Goal: Information Seeking & Learning: Find specific fact

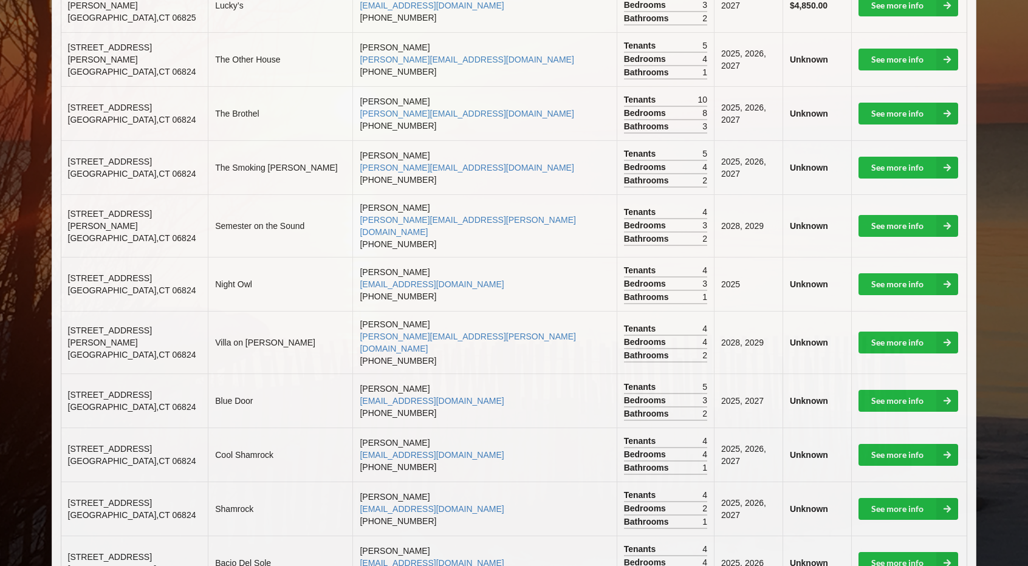
scroll to position [505, 0]
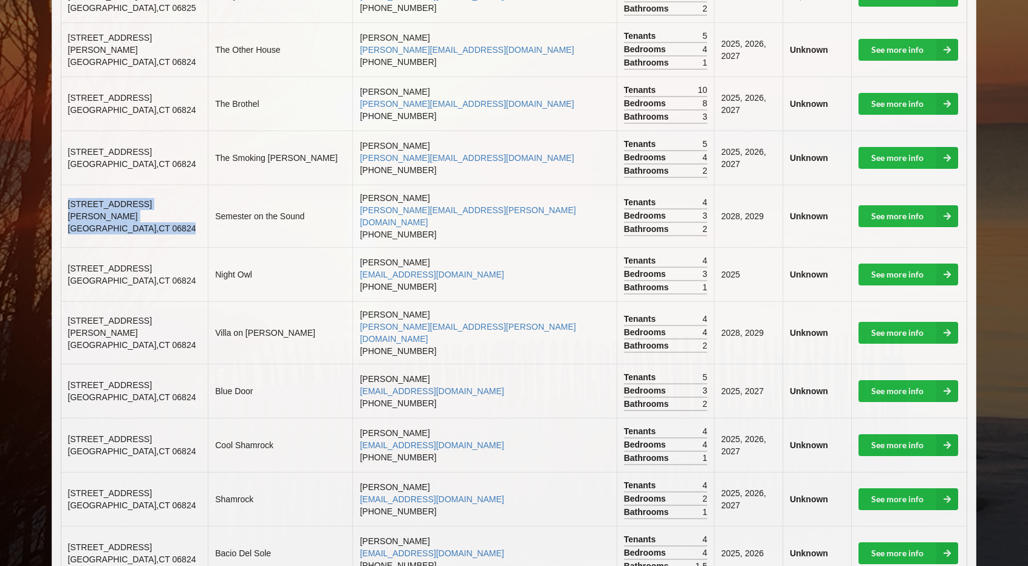
drag, startPoint x: 67, startPoint y: 189, endPoint x: 138, endPoint y: 204, distance: 72.7
click at [138, 204] on td "[STREET_ADDRESS][PERSON_NAME]" at bounding box center [134, 216] width 147 height 63
copy td "[STREET_ADDRESS][PERSON_NAME]"
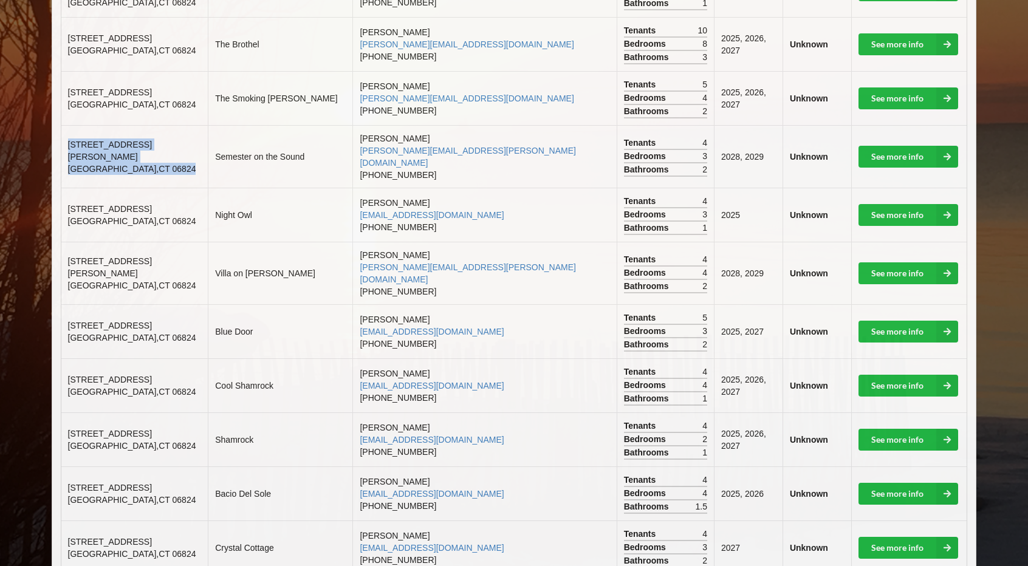
scroll to position [566, 0]
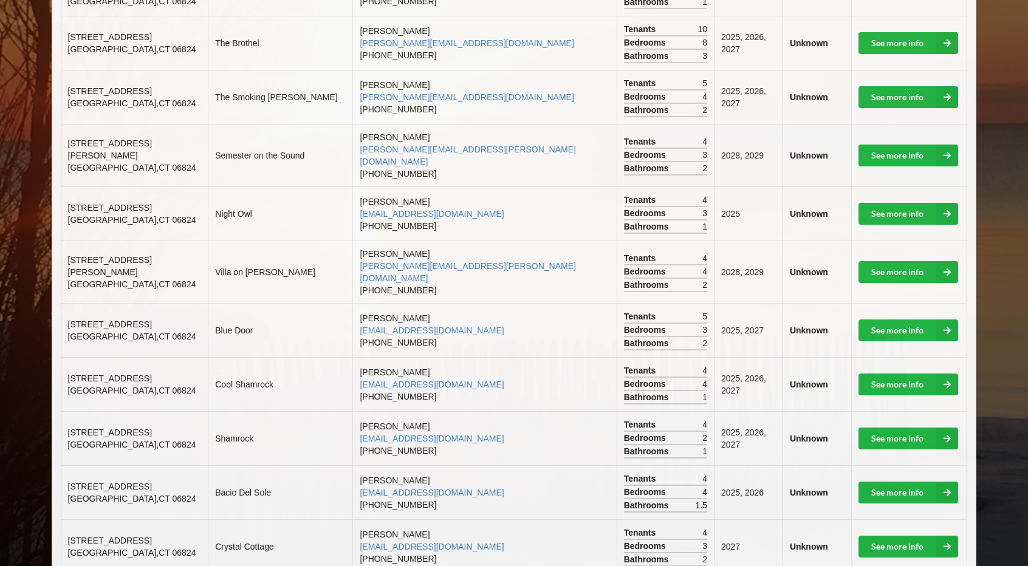
click at [508, 370] on td "[PERSON_NAME] [EMAIL_ADDRESS][DOMAIN_NAME] [PHONE_NUMBER]" at bounding box center [484, 384] width 264 height 54
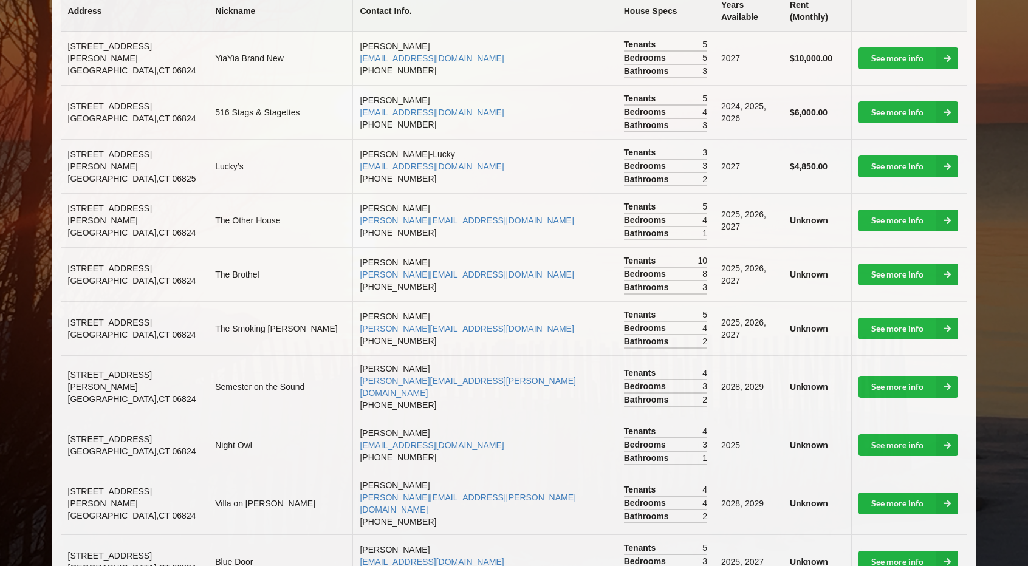
scroll to position [337, 0]
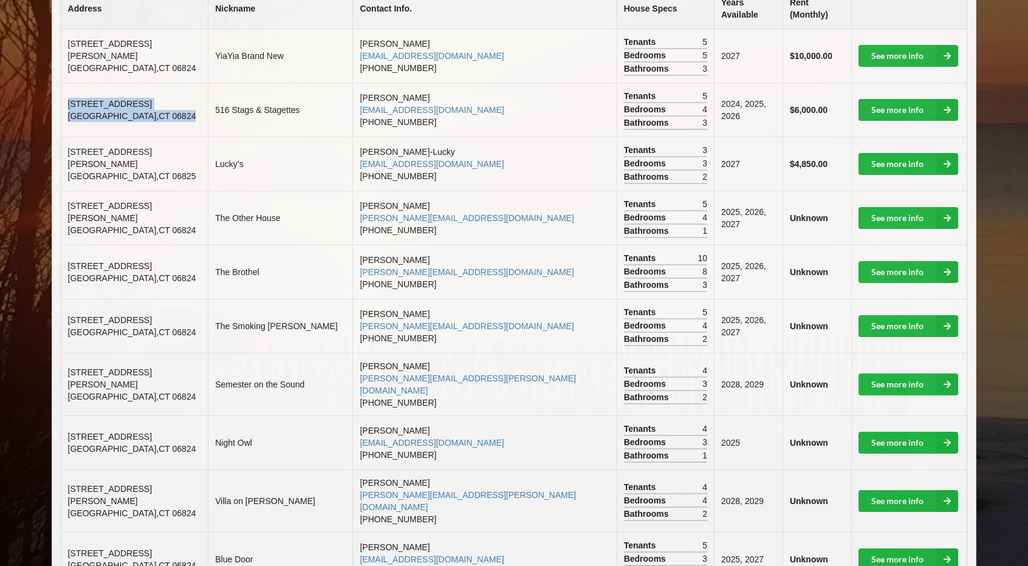
drag, startPoint x: 68, startPoint y: 91, endPoint x: 142, endPoint y: 103, distance: 74.6
click at [142, 103] on td "[STREET_ADDRESS]" at bounding box center [134, 110] width 147 height 54
copy td "[STREET_ADDRESS]"
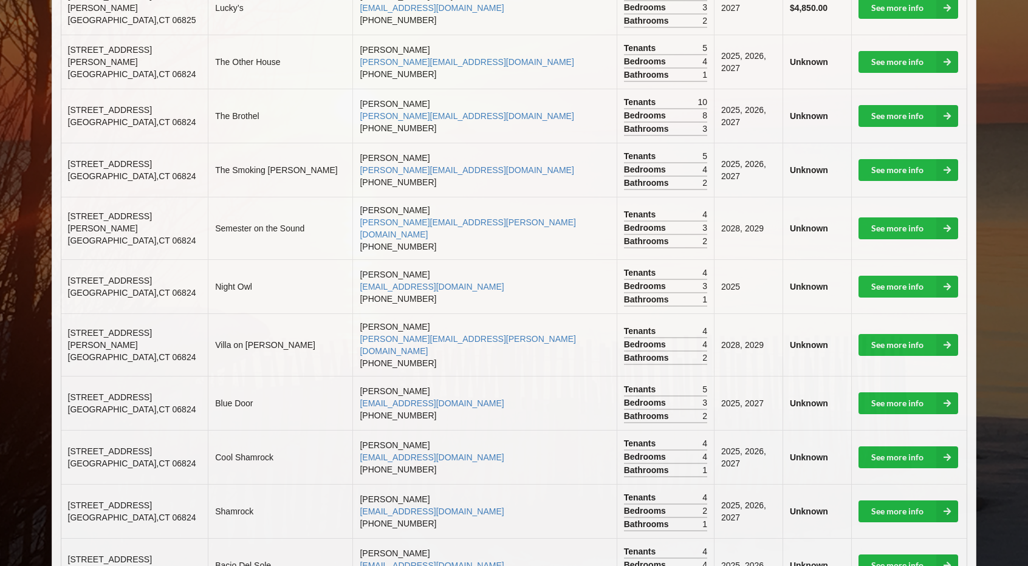
scroll to position [494, 0]
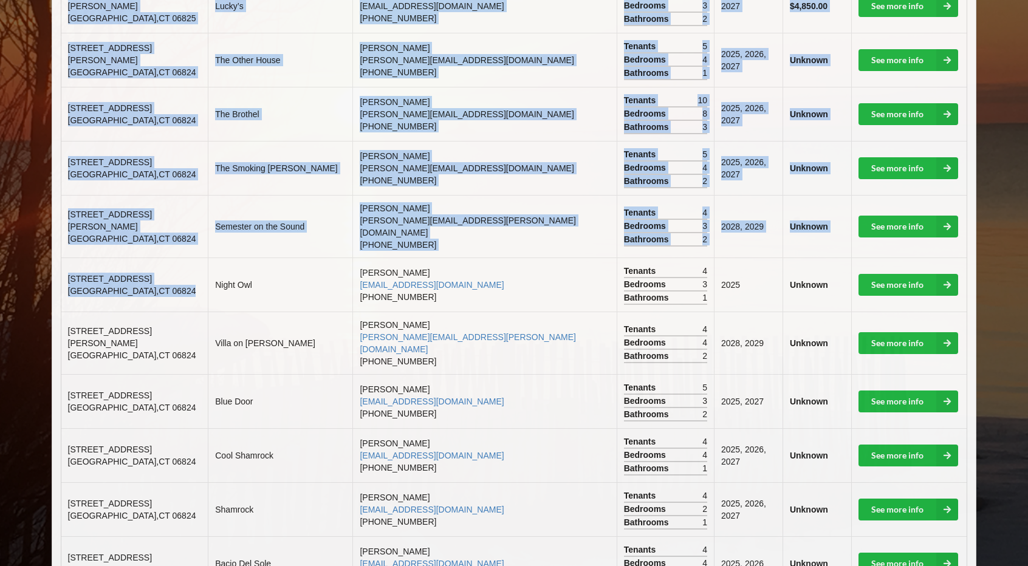
drag, startPoint x: 141, startPoint y: 270, endPoint x: 61, endPoint y: 253, distance: 82.0
click at [61, 258] on td "[STREET_ADDRESS]" at bounding box center [134, 285] width 147 height 54
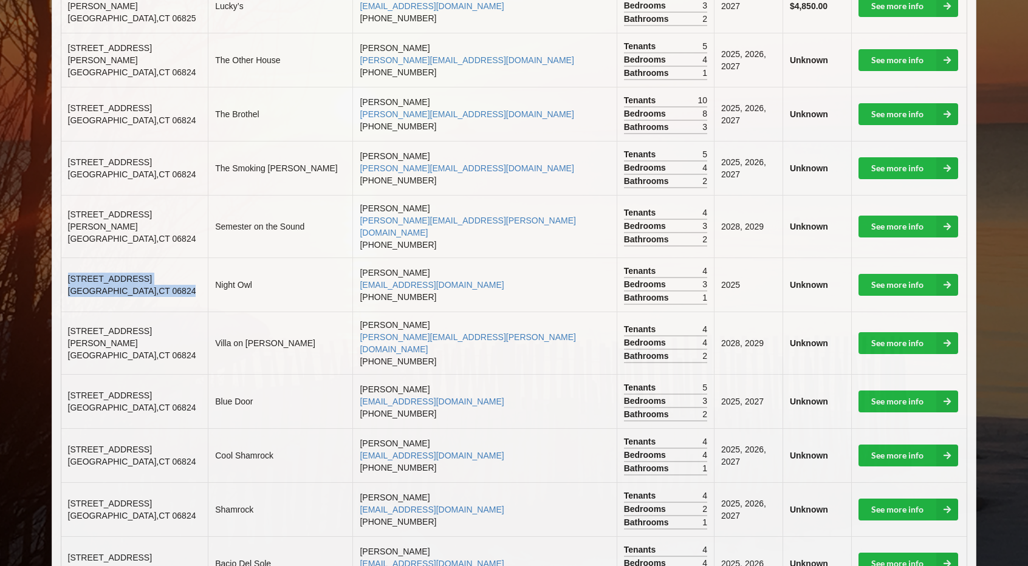
copy td "[STREET_ADDRESS]"
click at [306, 264] on td "Night Owl" at bounding box center [280, 285] width 145 height 54
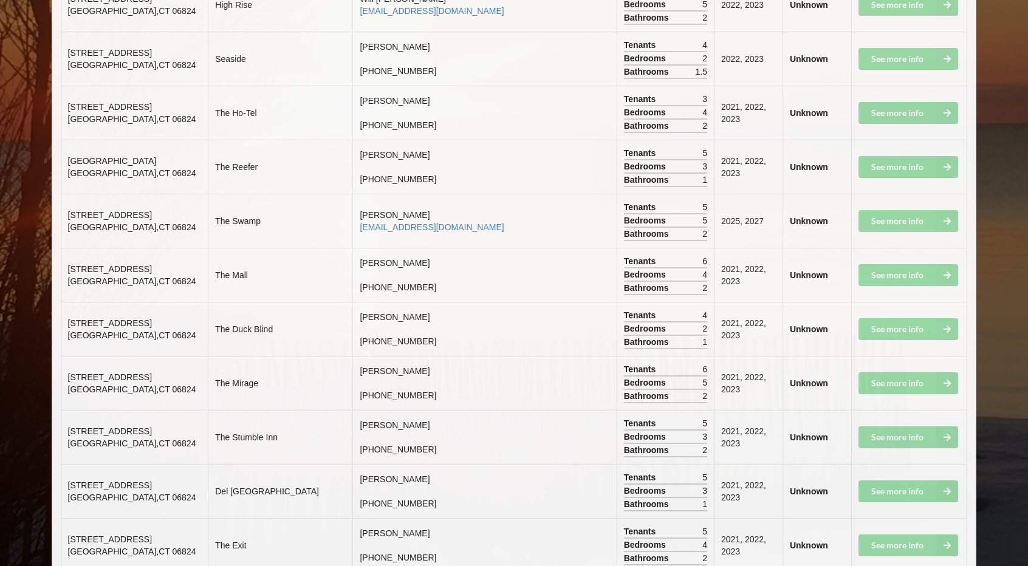
scroll to position [5176, 0]
